Goal: Task Accomplishment & Management: Use online tool/utility

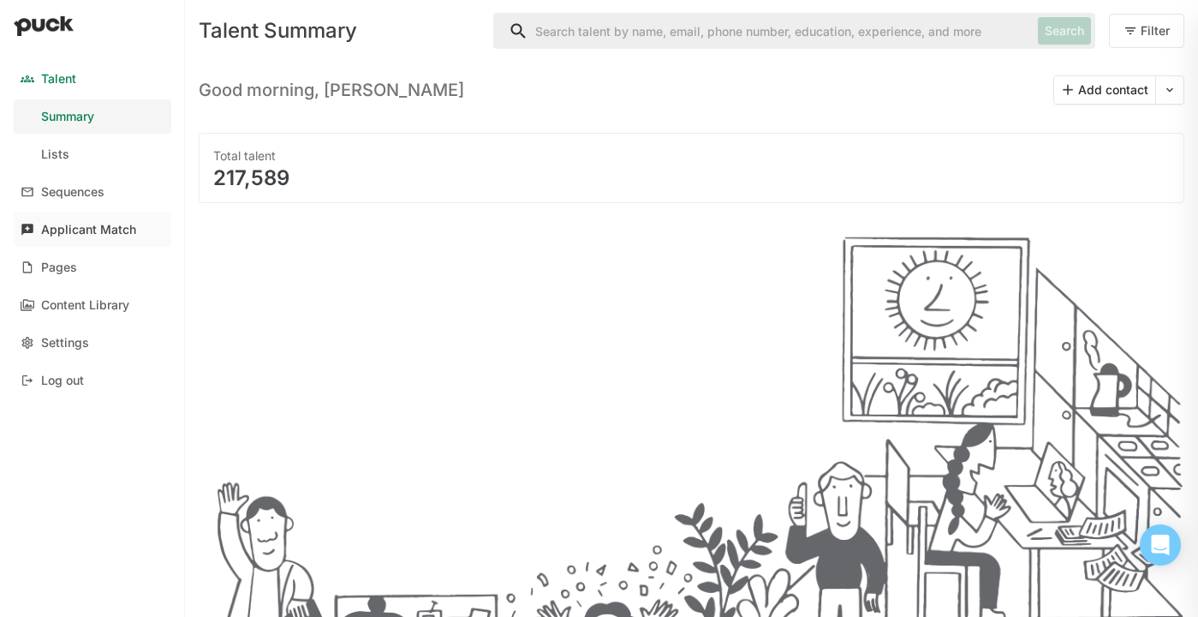
click at [91, 224] on div "Applicant Match" at bounding box center [88, 230] width 95 height 15
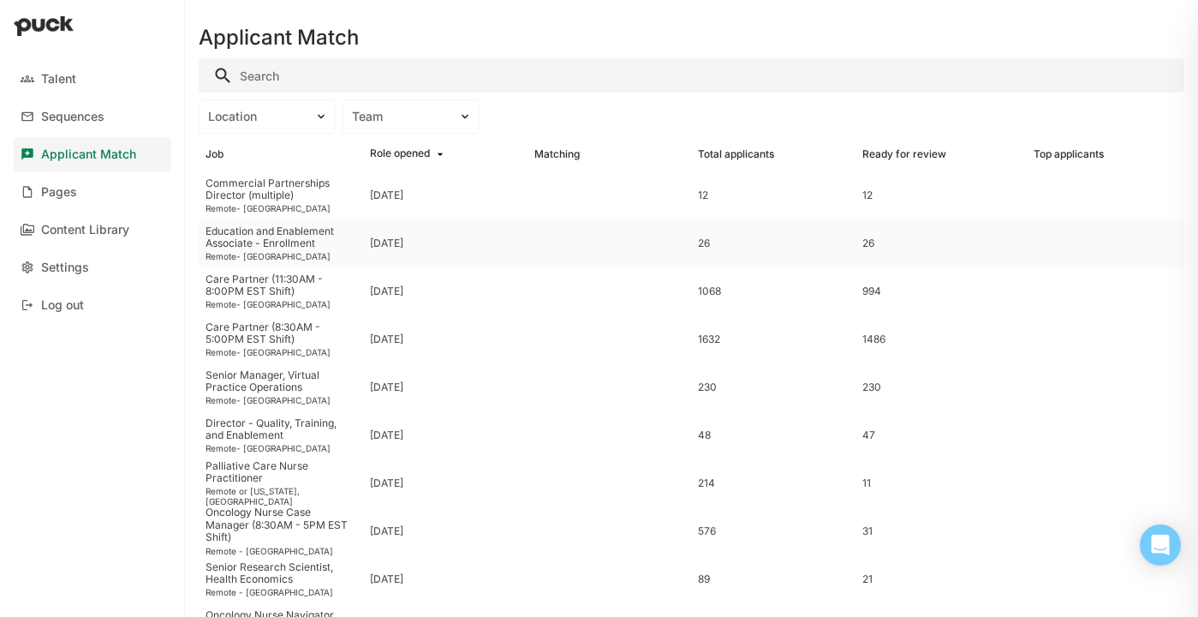
click at [271, 236] on div "Education and Enablement Associate - Enrollment" at bounding box center [281, 237] width 151 height 25
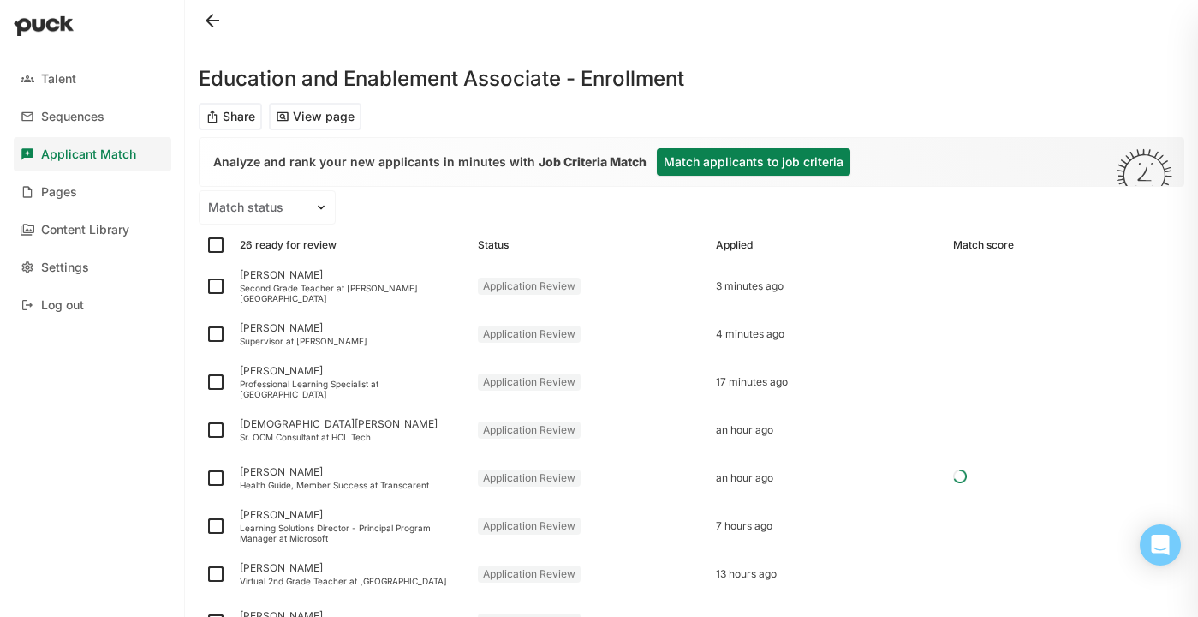
click at [755, 159] on button "Match applicants to job criteria" at bounding box center [754, 161] width 194 height 27
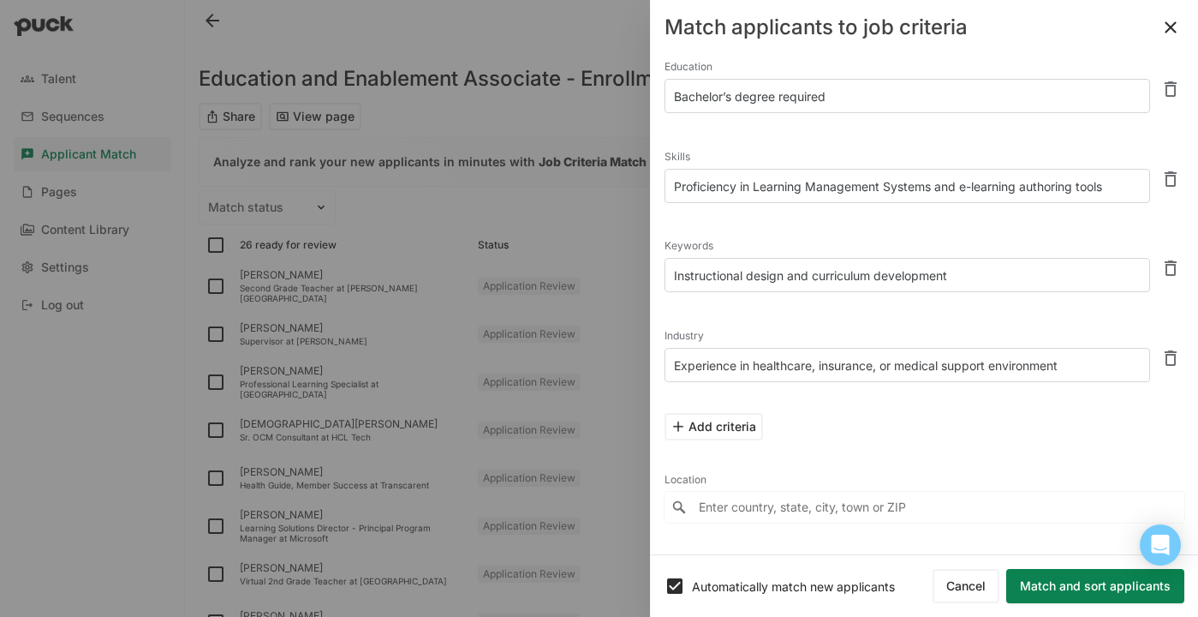
scroll to position [214, 0]
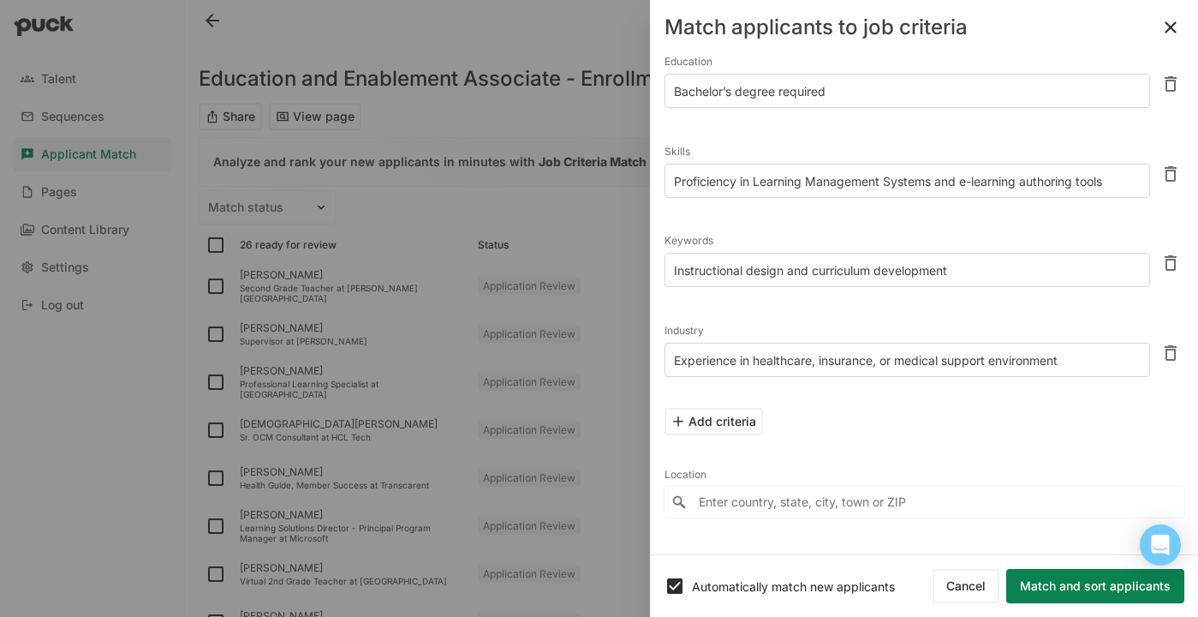
click at [981, 271] on textarea "Instructional design and curriculum development" at bounding box center [908, 270] width 486 height 34
type textarea "Instructional design and curriculum development and facilitation"
click at [1083, 582] on button "Match and sort applicants" at bounding box center [1095, 586] width 178 height 34
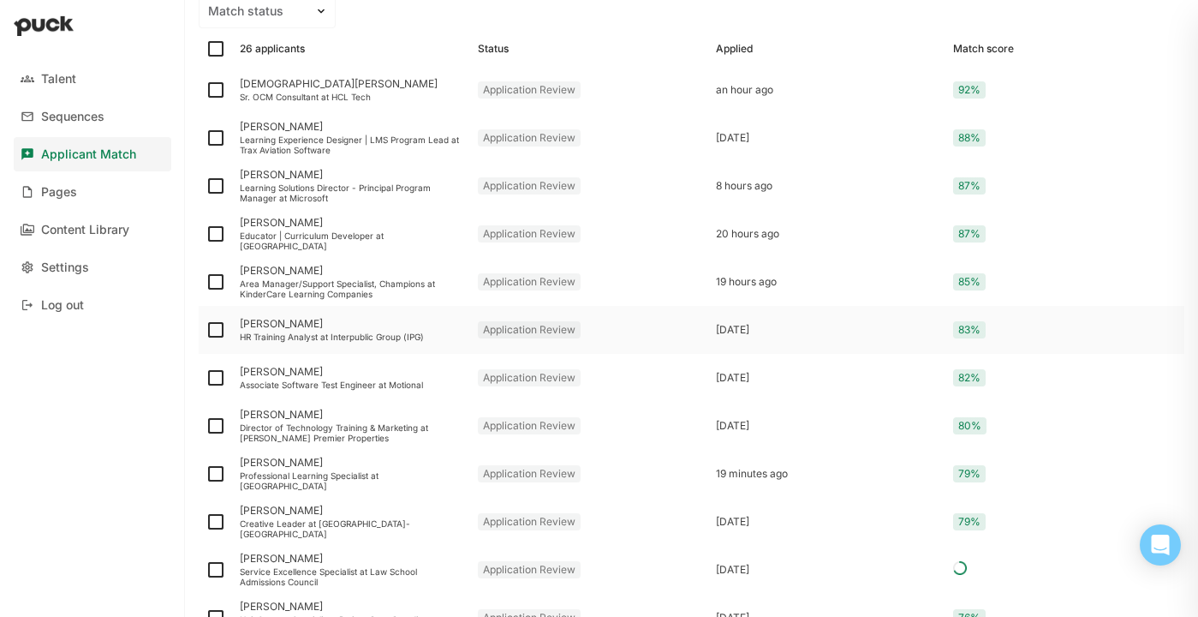
scroll to position [181, 0]
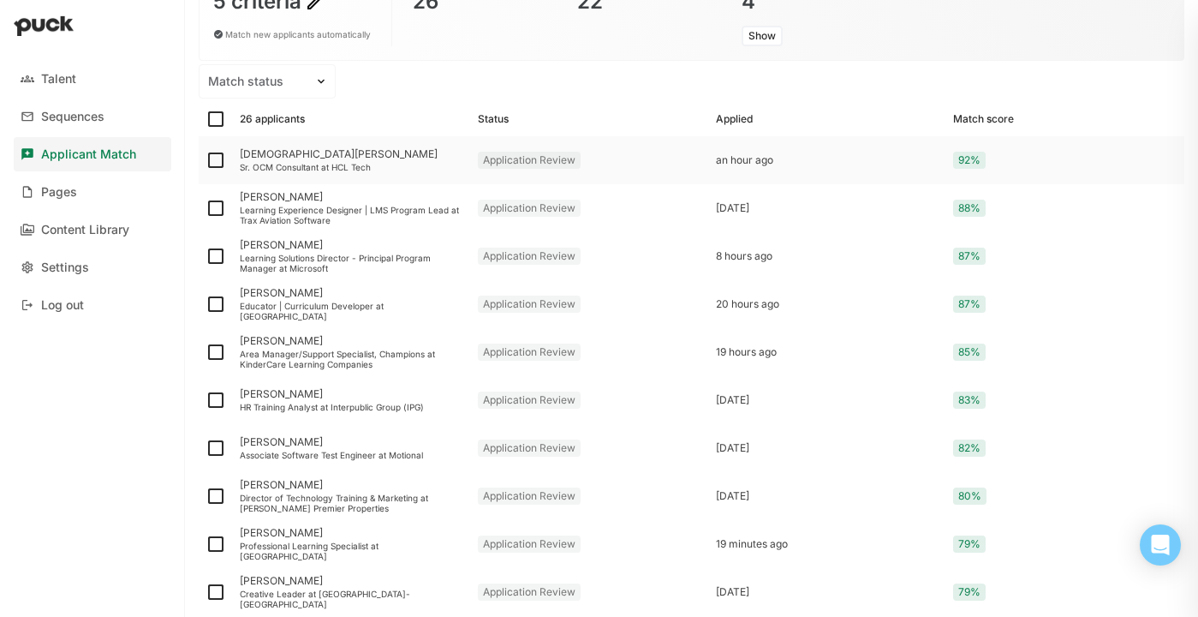
click at [380, 150] on div "[DEMOGRAPHIC_DATA][PERSON_NAME]" at bounding box center [352, 154] width 224 height 12
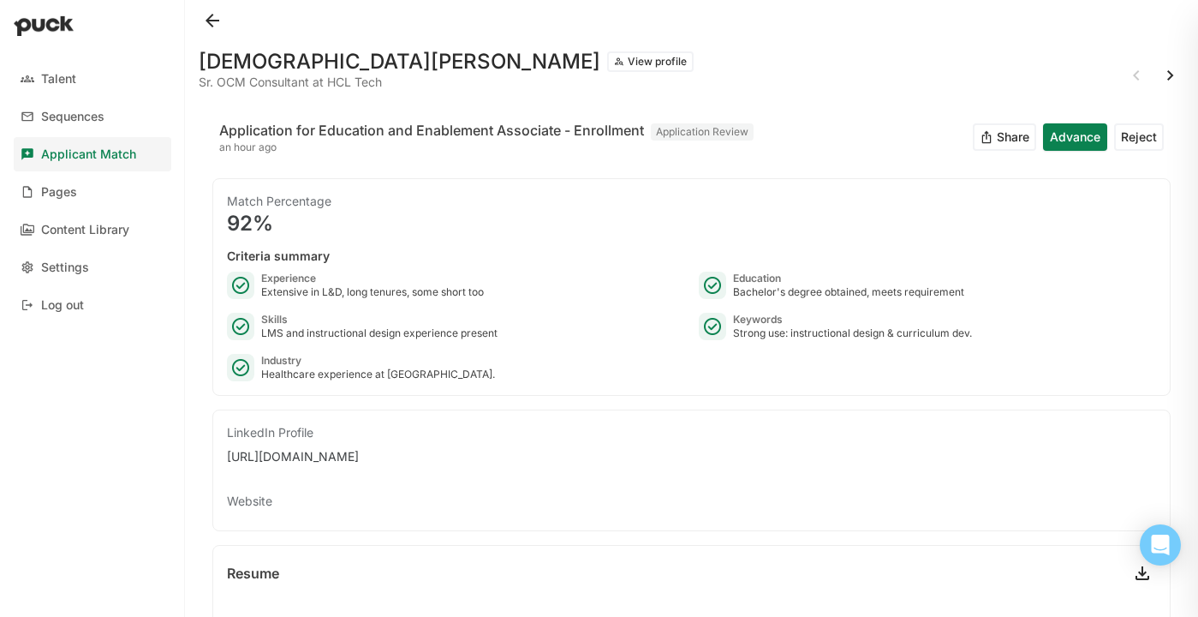
click at [209, 11] on button at bounding box center [212, 20] width 27 height 27
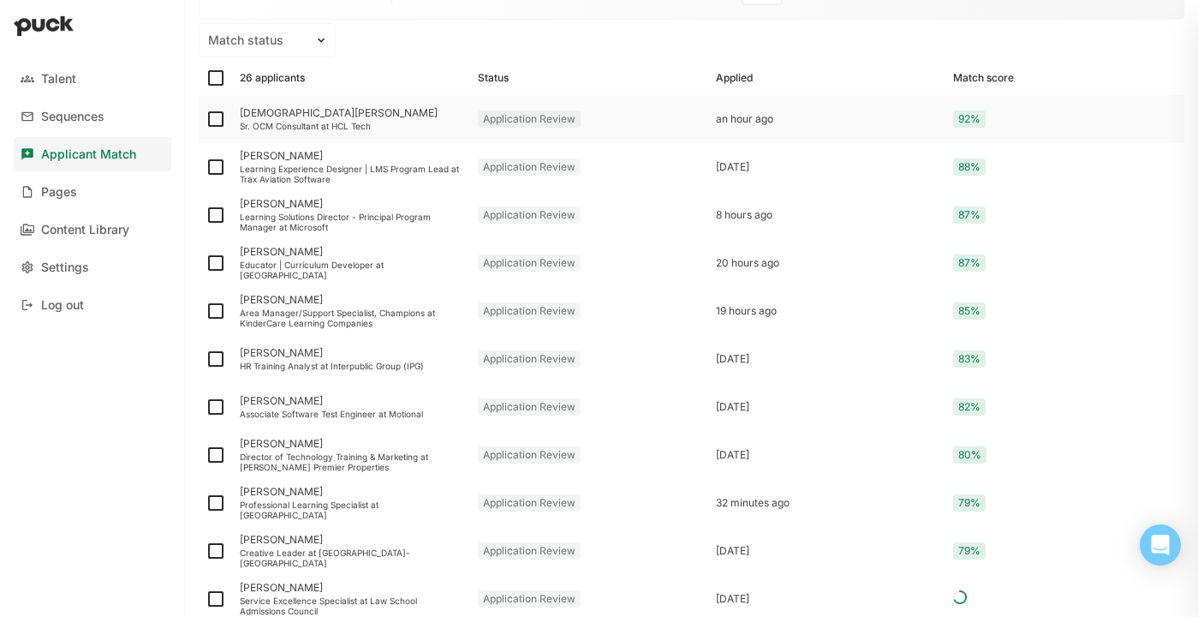
scroll to position [224, 0]
click at [313, 450] on div "Director of Technology Training & Marketing at [PERSON_NAME] Premier Properties" at bounding box center [352, 460] width 224 height 21
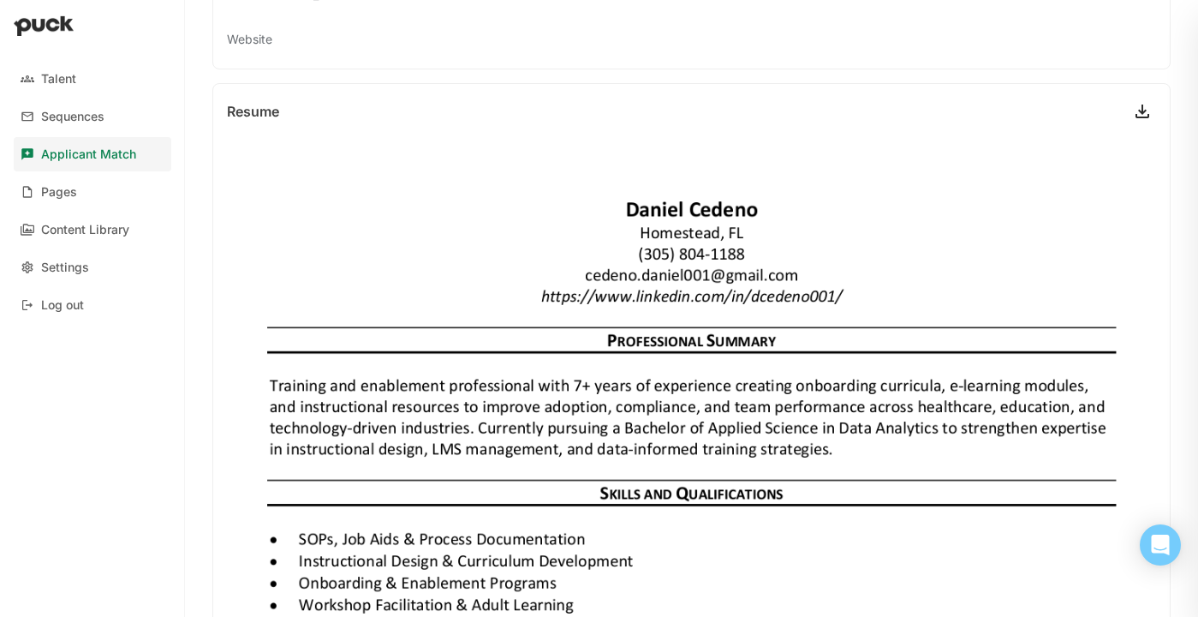
scroll to position [443, 0]
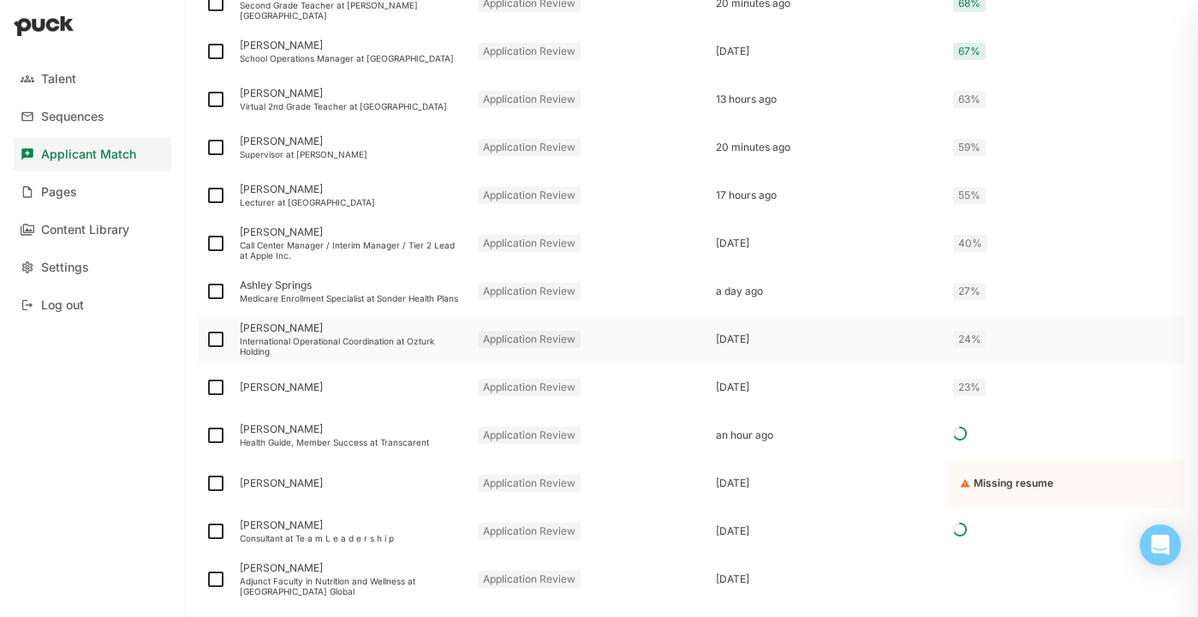
scroll to position [960, 0]
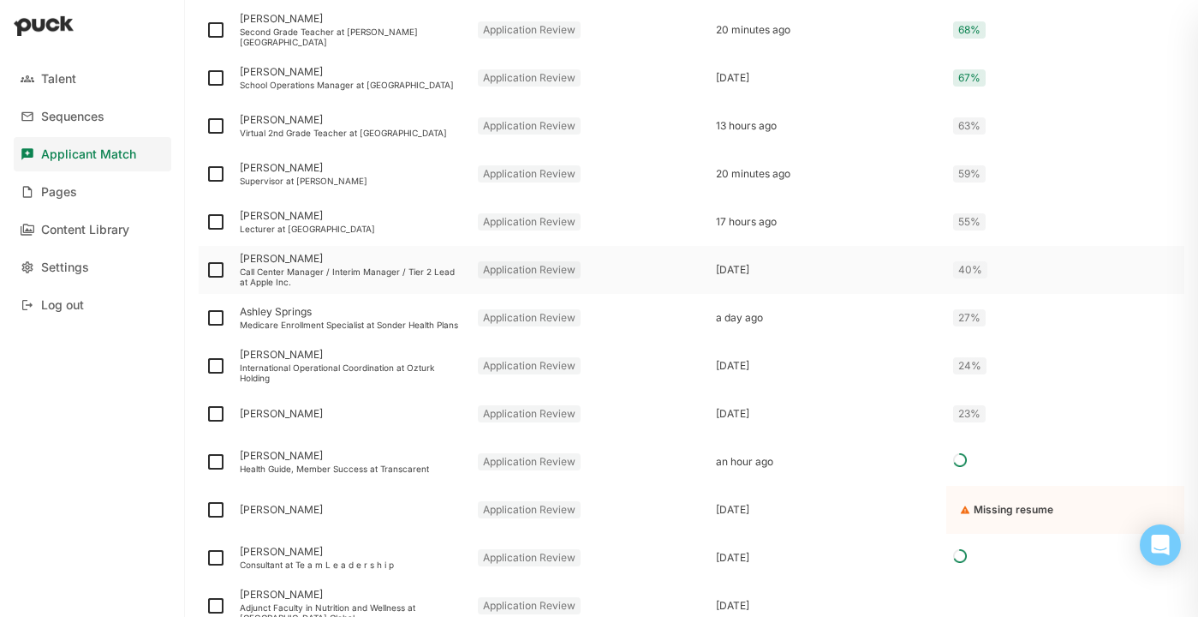
click at [306, 275] on div "Call Center Manager / Interim Manager / Tier 2 Lead at Apple Inc." at bounding box center [352, 276] width 224 height 21
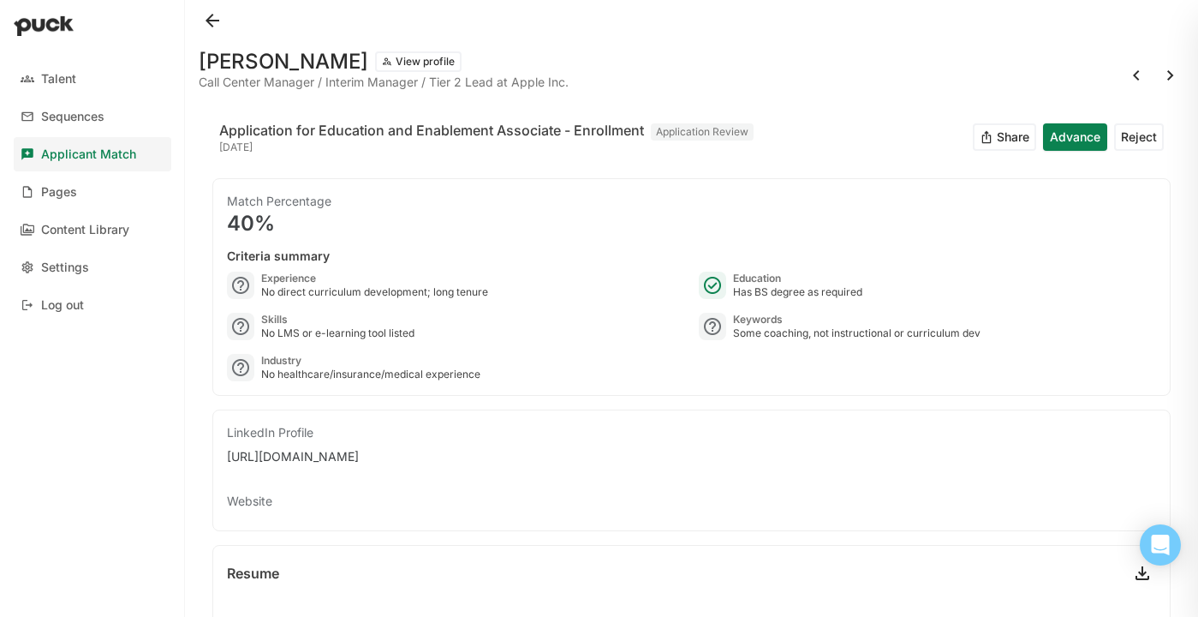
click at [216, 19] on button at bounding box center [212, 20] width 27 height 27
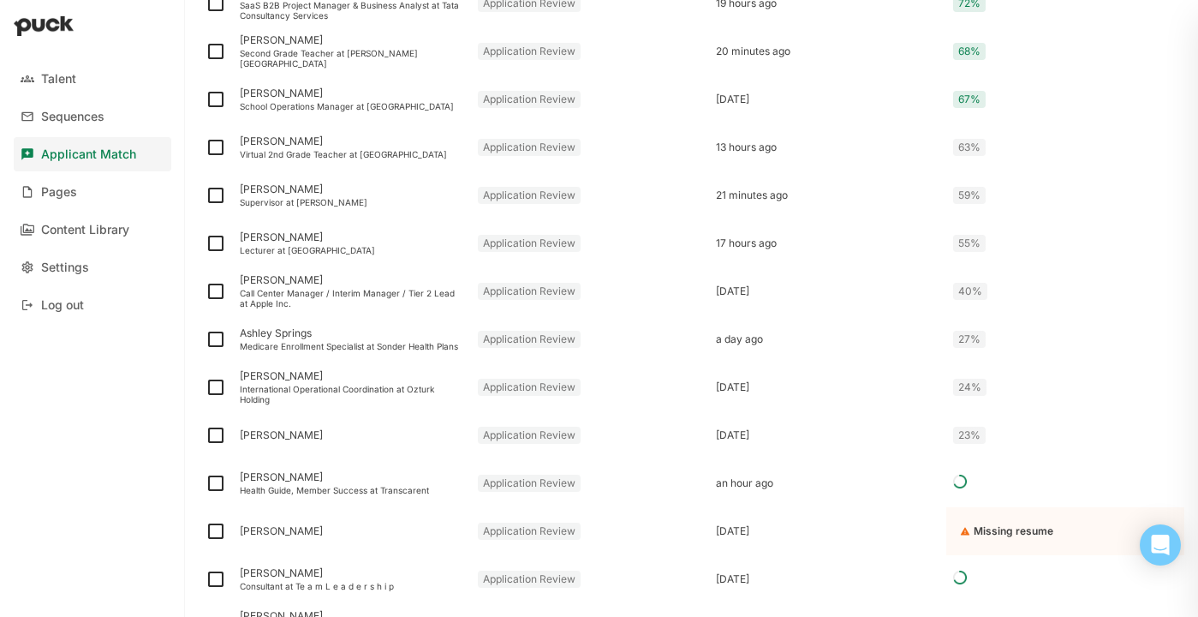
scroll to position [922, 0]
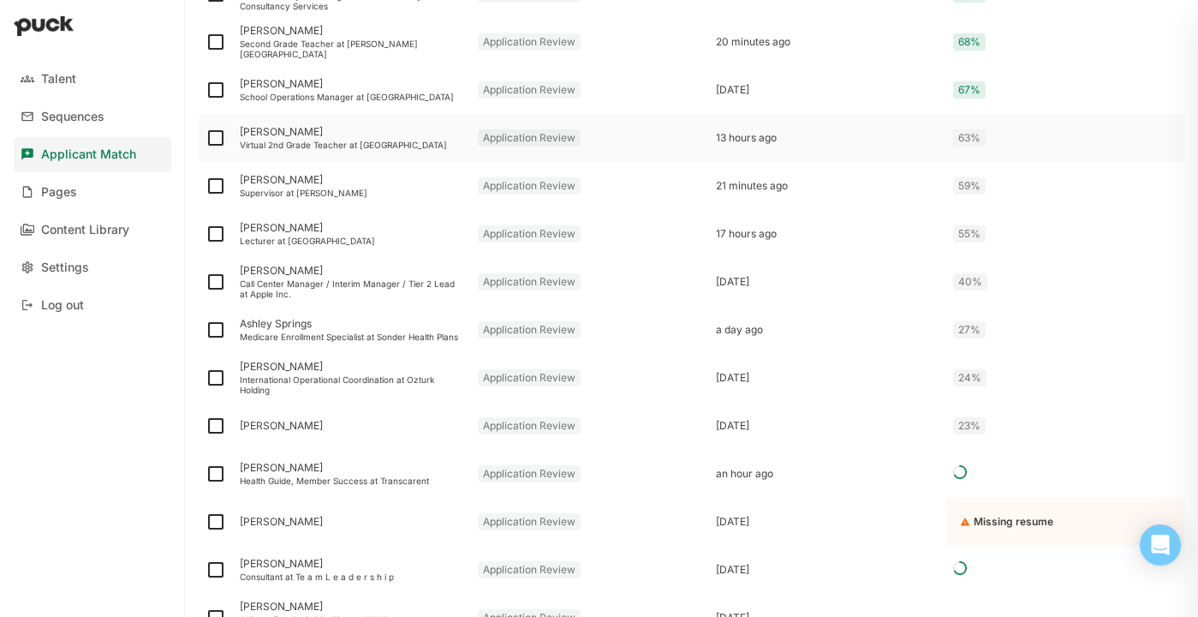
click at [309, 126] on div "[PERSON_NAME]" at bounding box center [352, 132] width 224 height 12
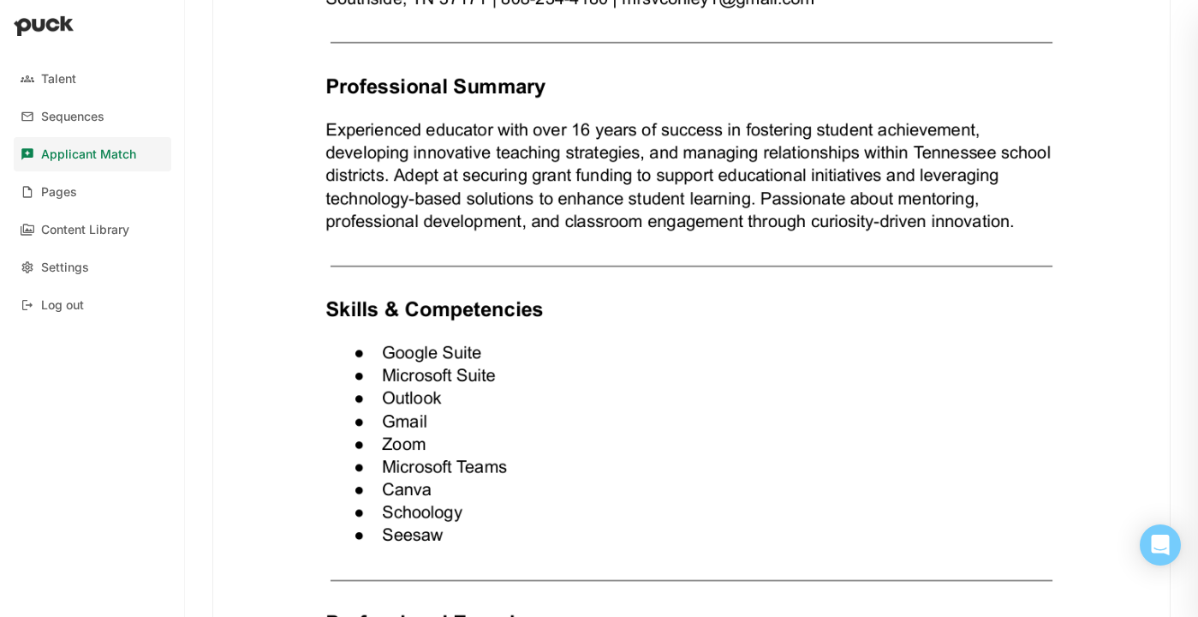
scroll to position [564, 0]
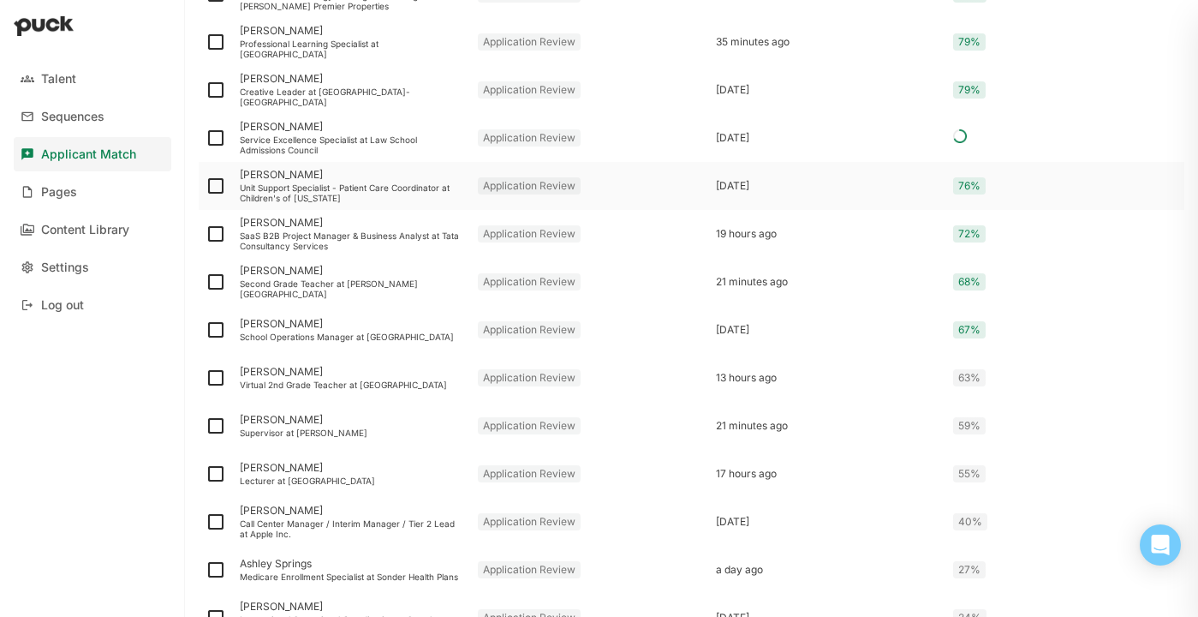
scroll to position [684, 0]
click at [256, 421] on div "[PERSON_NAME]" at bounding box center [352, 418] width 224 height 12
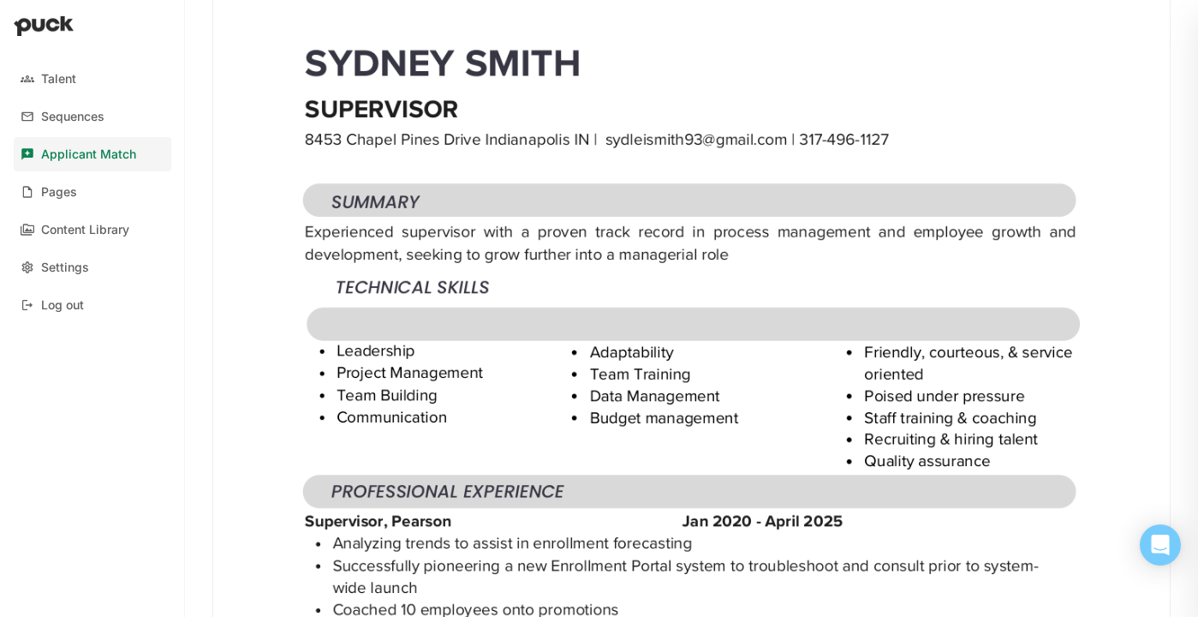
scroll to position [192, 0]
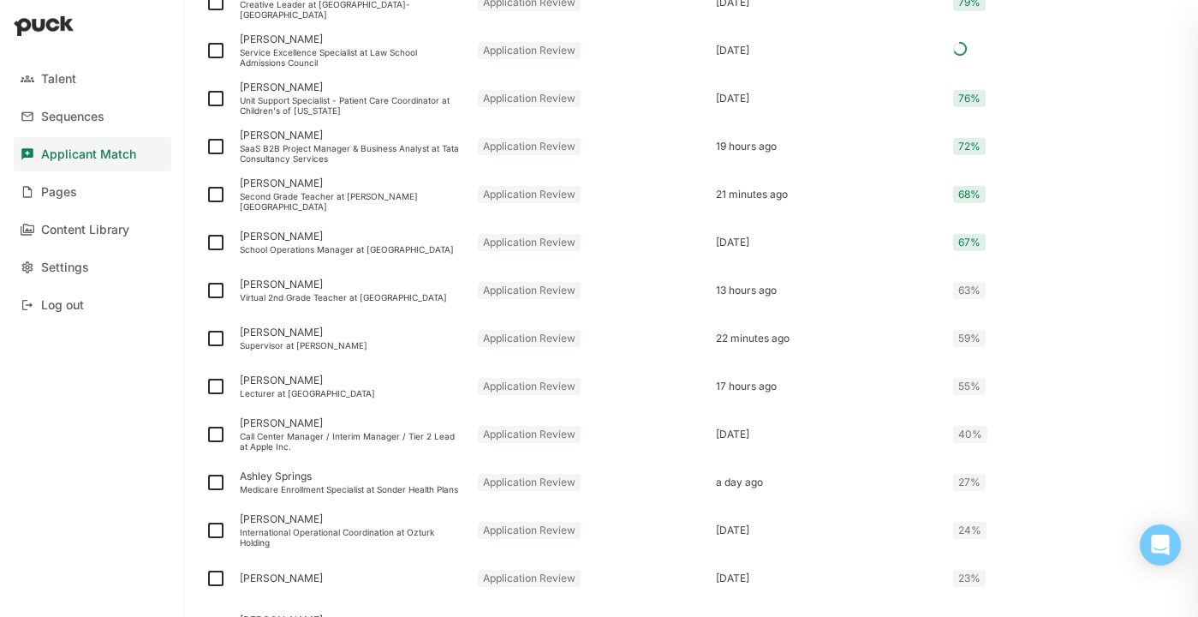
scroll to position [754, 0]
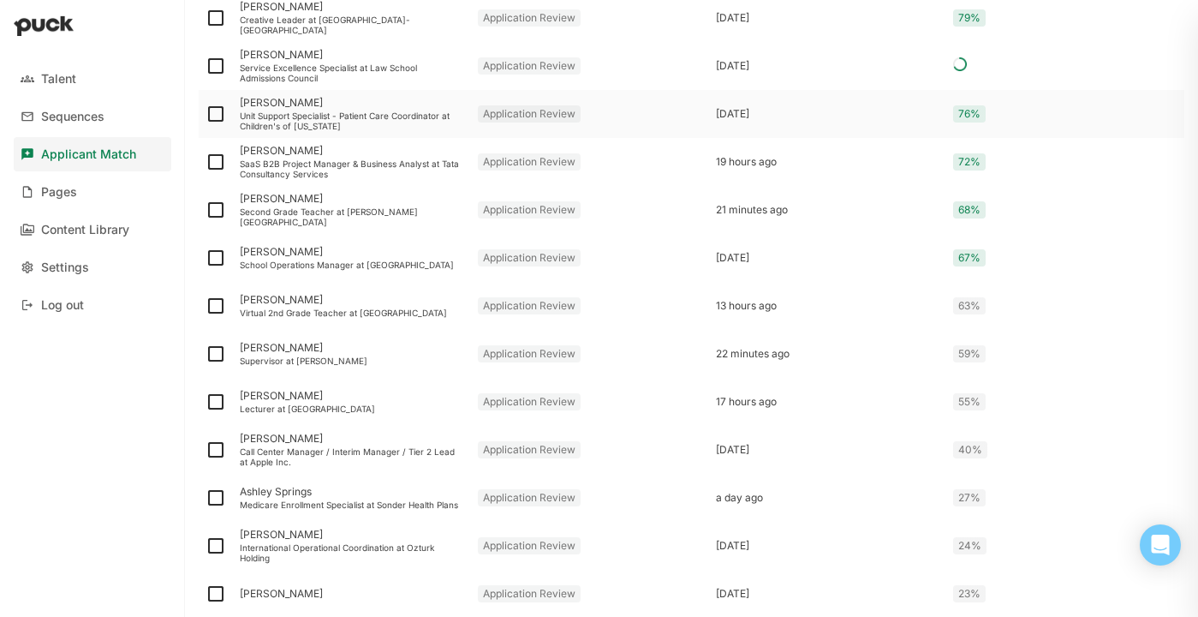
click at [352, 116] on div "Unit Support Specialist - Patient Care Coordinator at Children's of [US_STATE]" at bounding box center [352, 120] width 224 height 21
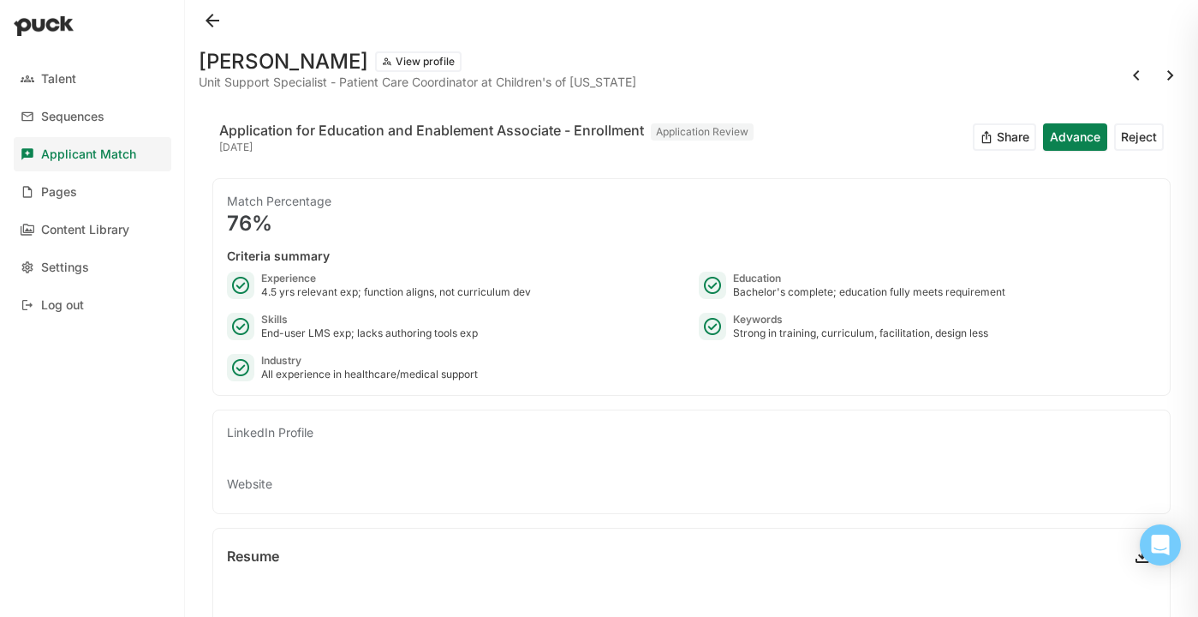
click at [207, 26] on button at bounding box center [212, 20] width 27 height 27
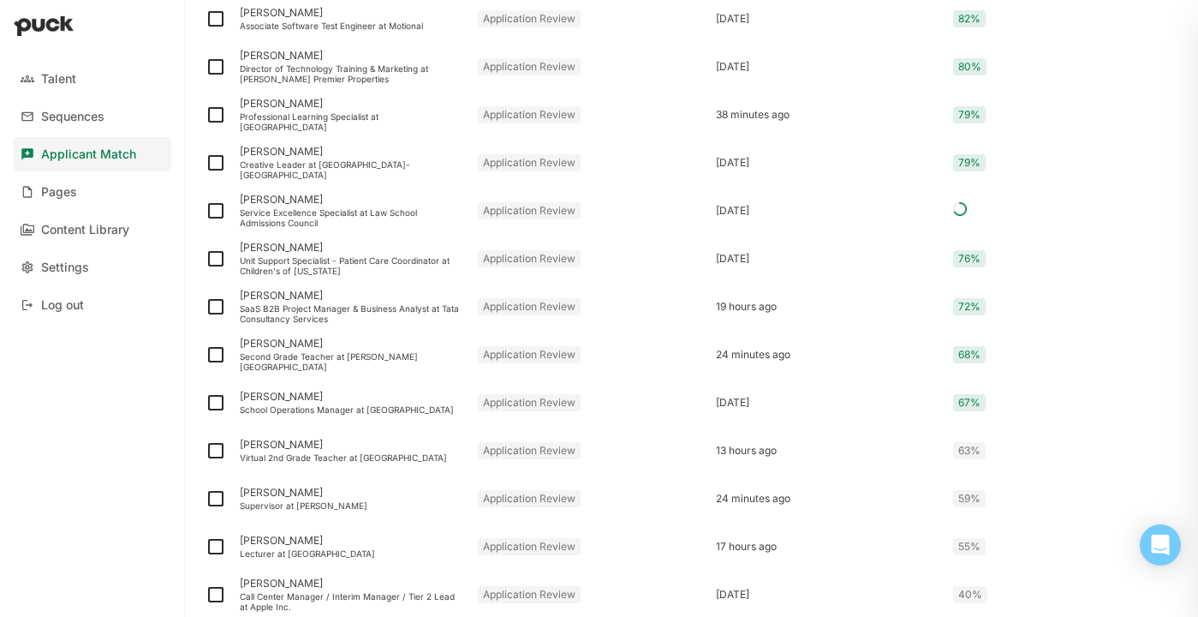
scroll to position [587, 0]
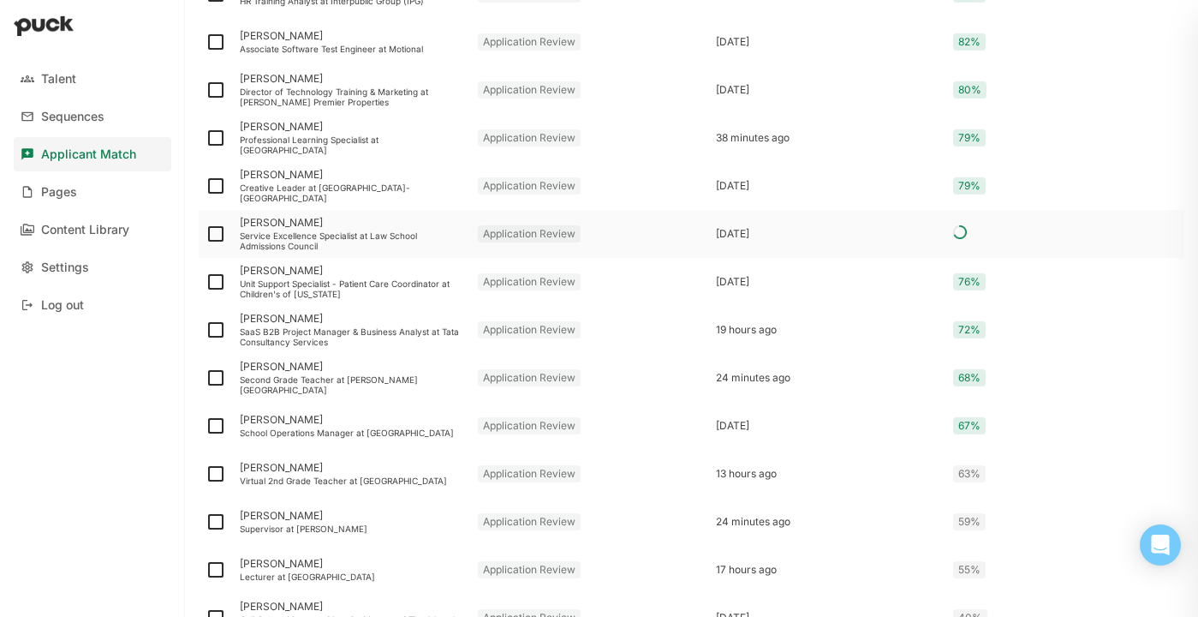
click at [403, 235] on div "Service Excellence Specialist at Law School Admissions Council" at bounding box center [352, 240] width 224 height 21
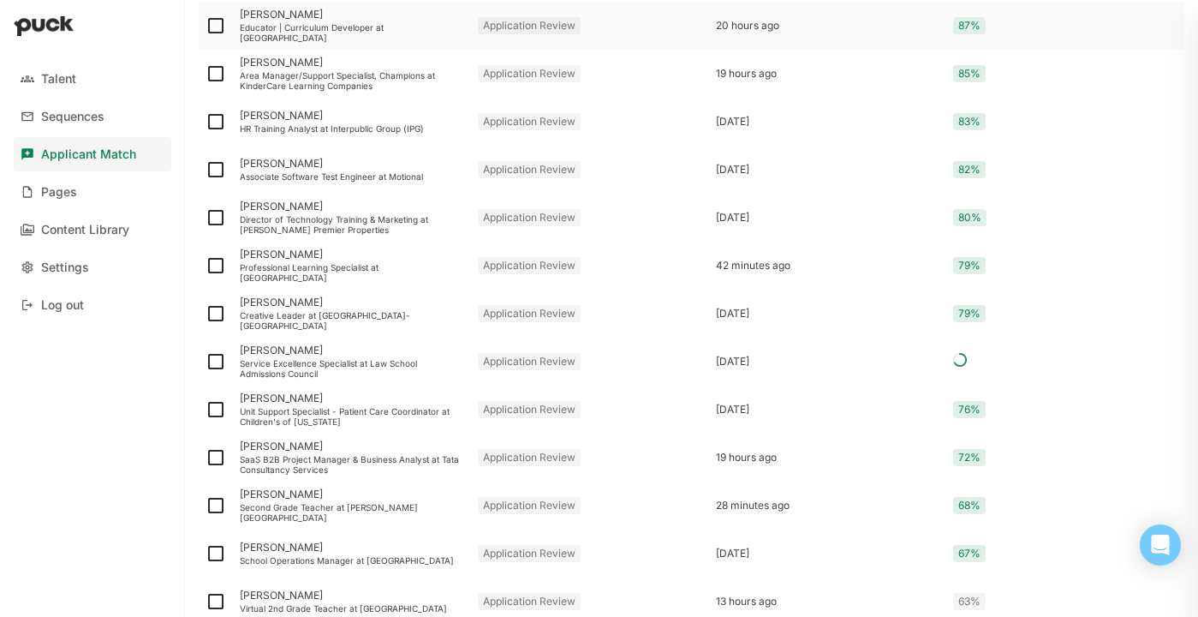
scroll to position [463, 0]
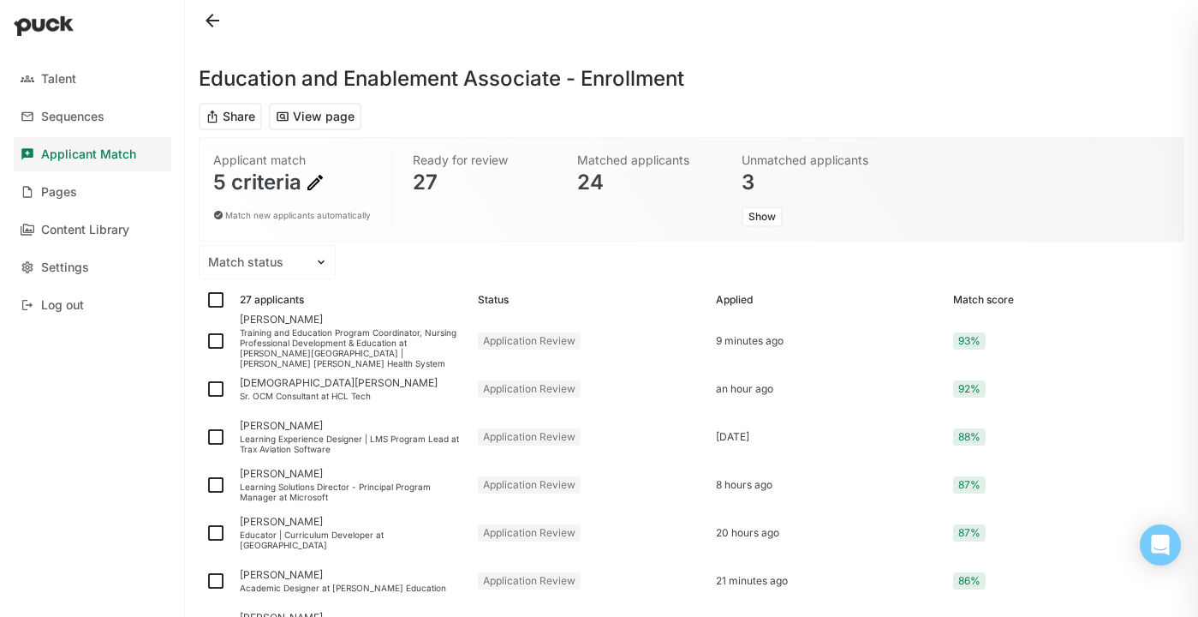
click at [211, 12] on button at bounding box center [212, 20] width 27 height 27
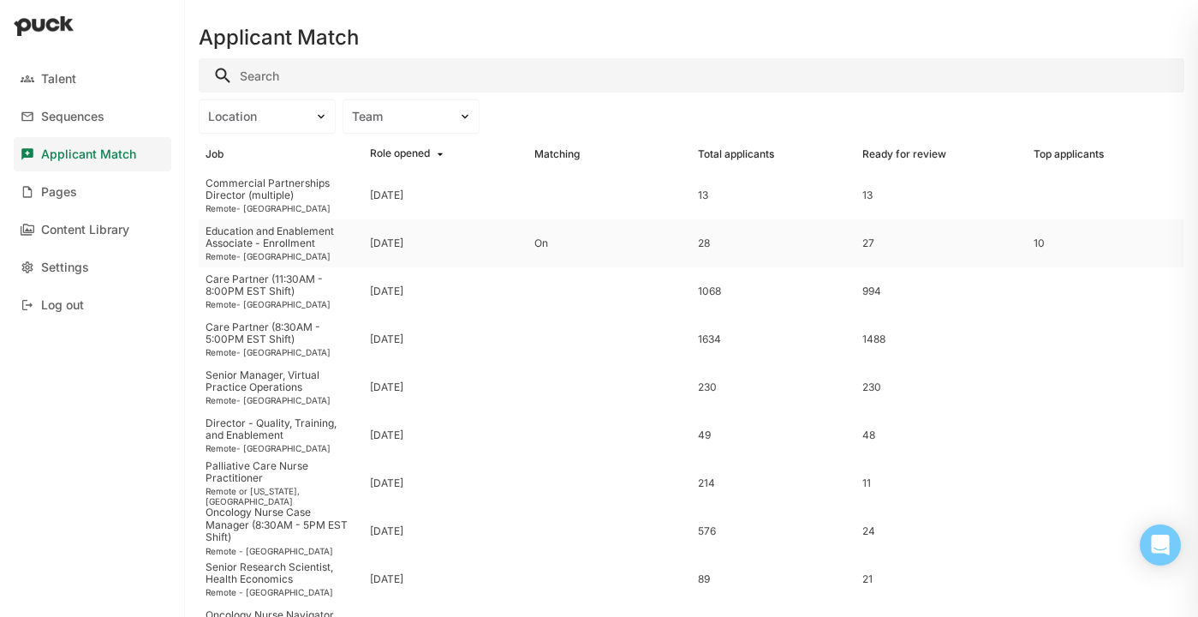
click at [284, 249] on div "Education and Enablement Associate - Enrollment" at bounding box center [281, 237] width 151 height 25
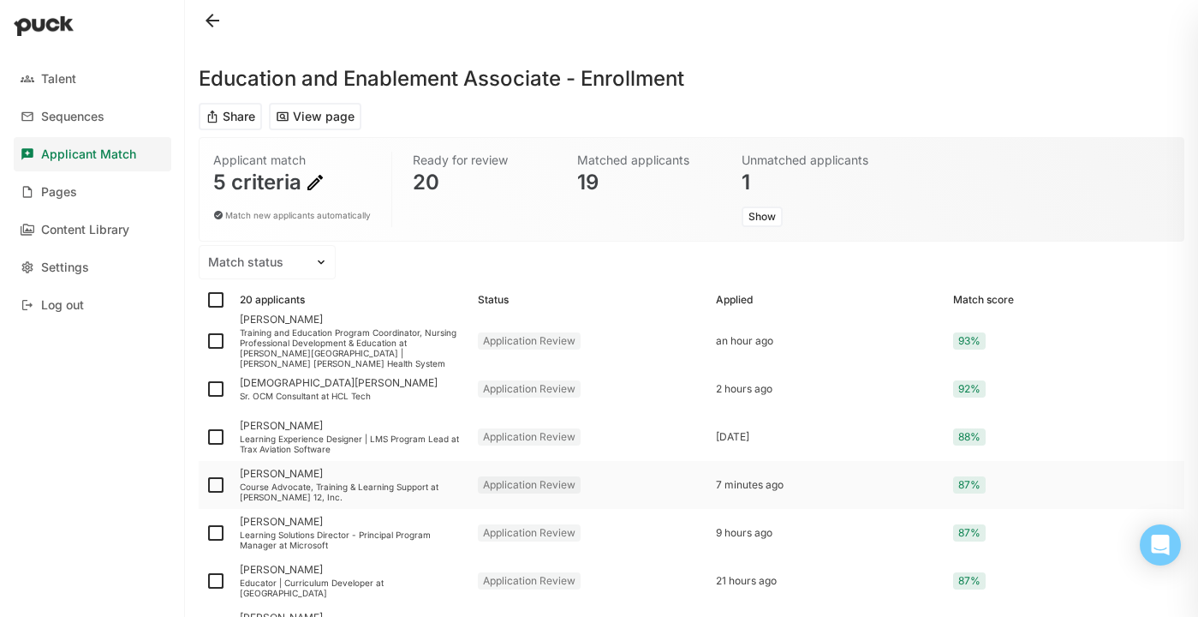
click at [352, 487] on div "Course Advocate, Training & Learning Support at [PERSON_NAME] 12, Inc." at bounding box center [352, 491] width 224 height 21
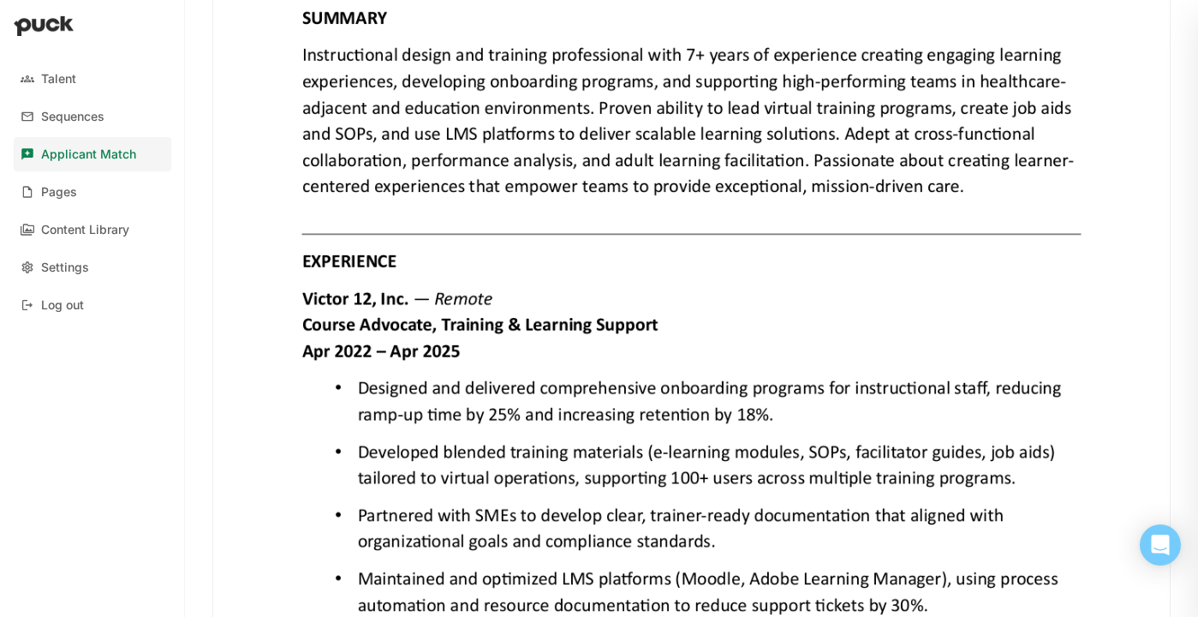
scroll to position [790, 0]
